Goal: Check status: Check status

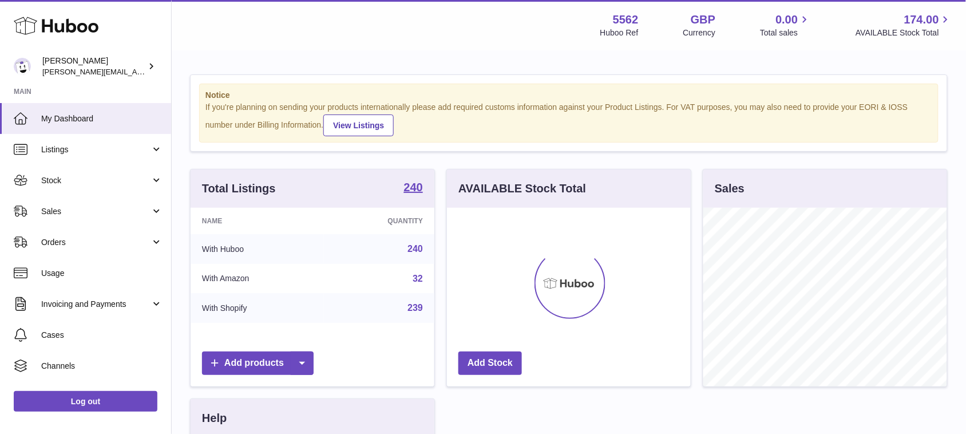
scroll to position [178, 243]
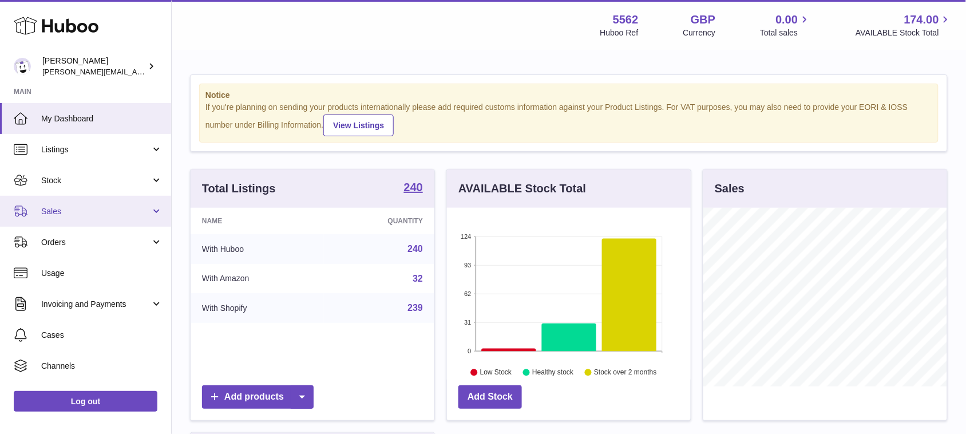
click at [110, 220] on link "Sales" at bounding box center [85, 211] width 171 height 31
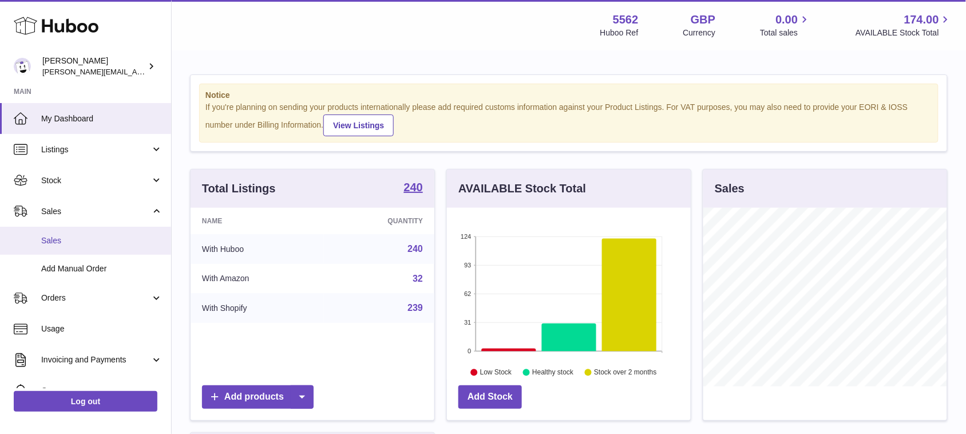
click at [101, 244] on span "Sales" at bounding box center [101, 240] width 121 height 11
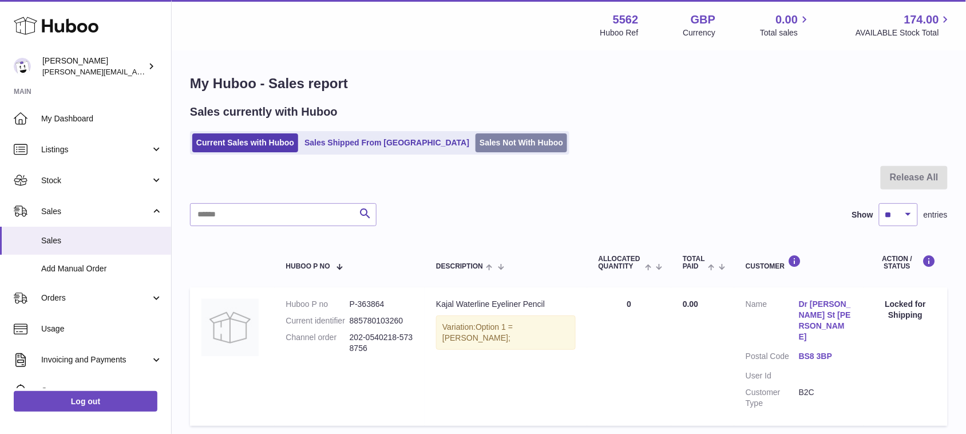
click at [481, 151] on link "Sales Not With Huboo" at bounding box center [522, 142] width 92 height 19
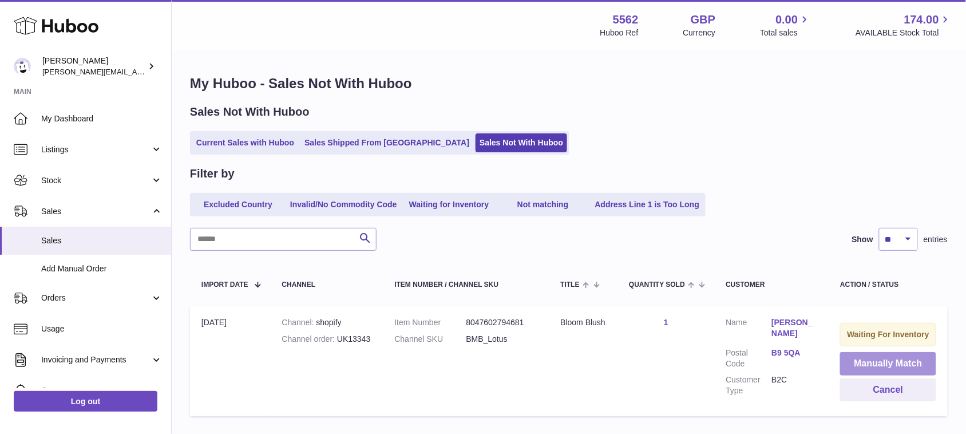
click at [849, 363] on button "Manually Match" at bounding box center [888, 363] width 96 height 23
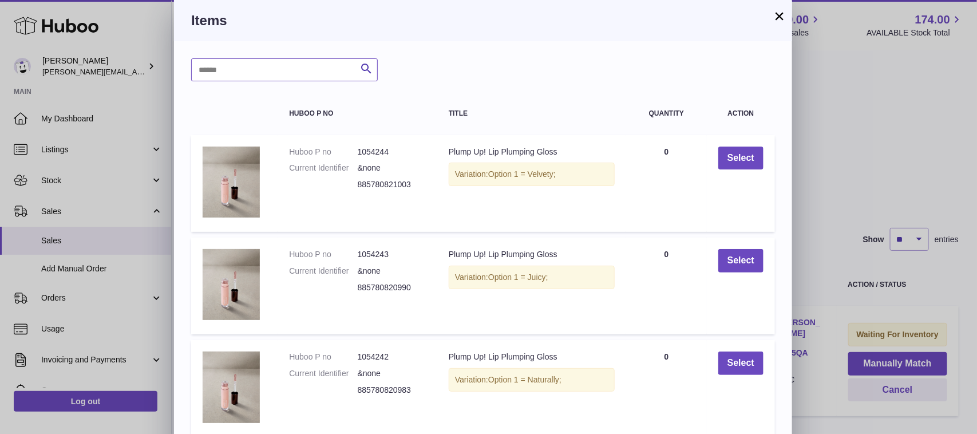
click at [309, 66] on input "text" at bounding box center [284, 69] width 187 height 23
type input "**********"
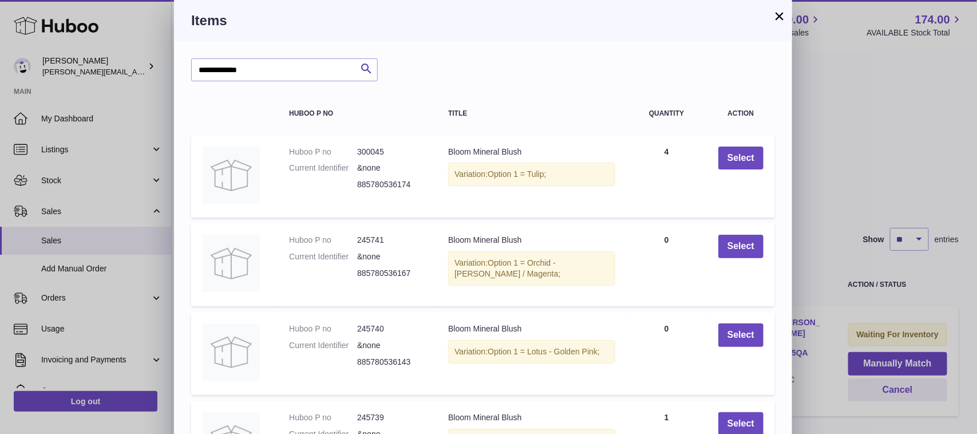
click at [781, 17] on button "×" at bounding box center [780, 16] width 14 height 14
